Goal: Information Seeking & Learning: Understand process/instructions

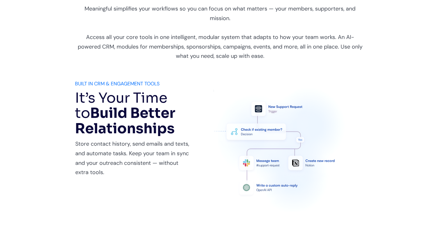
scroll to position [289, 0]
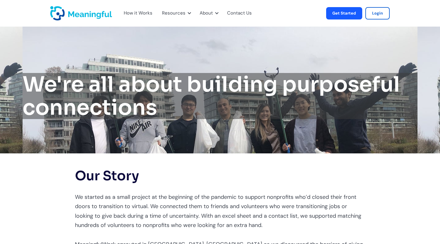
click at [143, 14] on div "How it Works" at bounding box center [138, 13] width 29 height 8
click at [134, 13] on div "How it Works" at bounding box center [138, 13] width 29 height 8
click at [78, 16] on img "home" at bounding box center [81, 13] width 62 height 14
